Goal: Transaction & Acquisition: Obtain resource

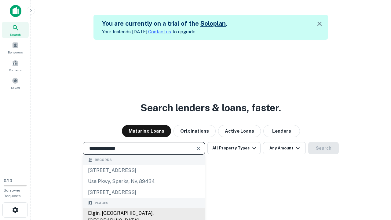
click at [143, 213] on div "Elgin, [GEOGRAPHIC_DATA], [GEOGRAPHIC_DATA]" at bounding box center [143, 217] width 121 height 18
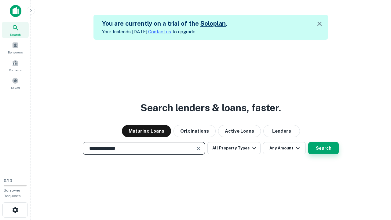
type input "**********"
click at [308, 142] on button "Search" at bounding box center [323, 148] width 31 height 12
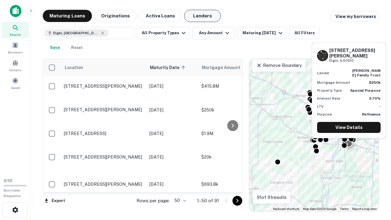
click at [202, 16] on button "Lenders" at bounding box center [202, 16] width 37 height 12
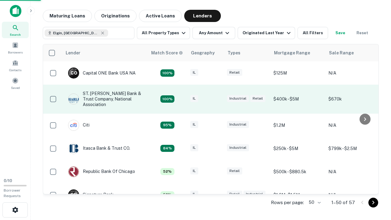
click at [217, 99] on div "IL" at bounding box center [205, 99] width 31 height 8
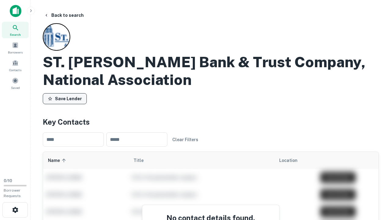
click at [65, 99] on button "Save Lender" at bounding box center [65, 98] width 44 height 11
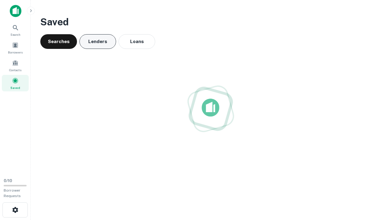
click at [98, 42] on button "Lenders" at bounding box center [97, 41] width 37 height 15
